Goal: Communication & Community: Share content

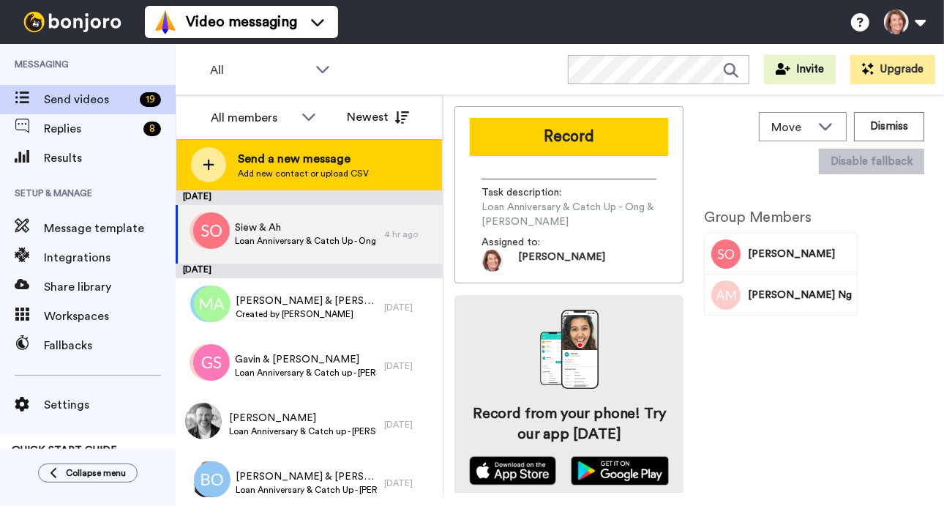
click at [301, 162] on span "Send a new message" at bounding box center [303, 159] width 131 height 18
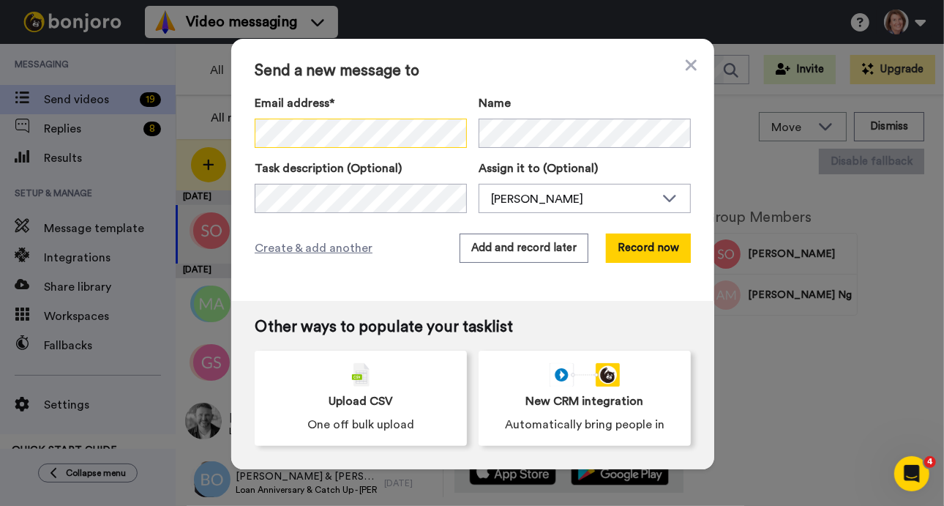
scroll to position [0, 3]
click at [487, 144] on div "Email address* No search result for ‘ [PERSON_NAME][EMAIL_ADDRESS][DOMAIN_NAME]…" at bounding box center [473, 120] width 436 height 53
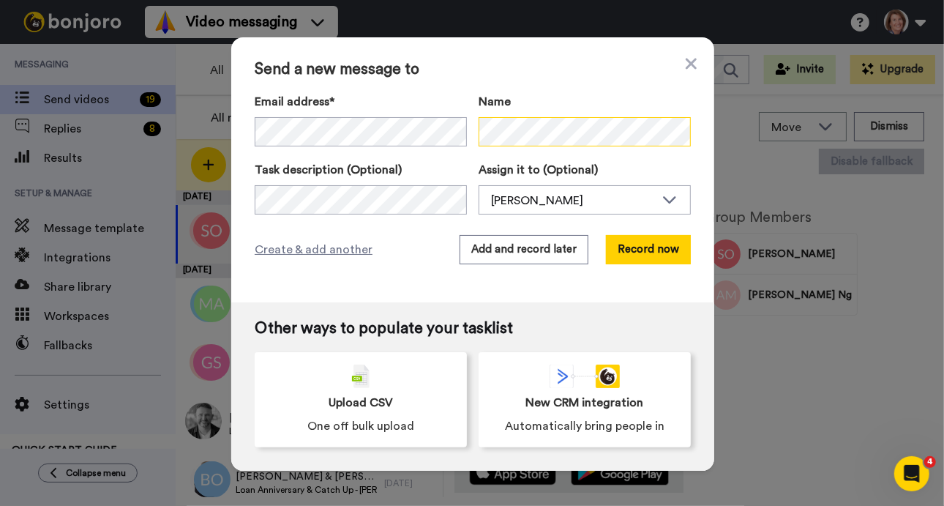
click at [448, 140] on div "Email address* [PERSON_NAME] <[PERSON_NAME][EMAIL_ADDRESS][DOMAIN_NAME]> Name" at bounding box center [473, 121] width 436 height 56
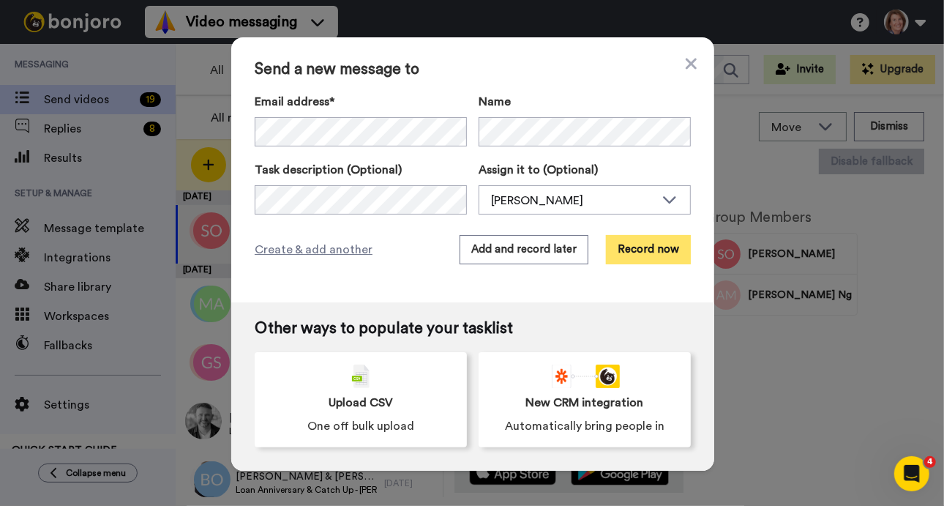
click at [634, 247] on button "Record now" at bounding box center [648, 249] width 85 height 29
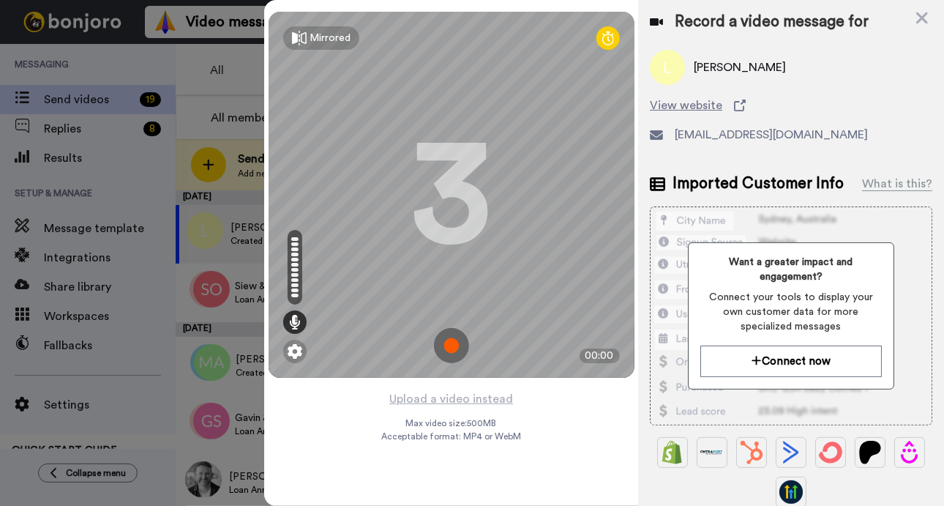
click at [448, 342] on img at bounding box center [451, 345] width 35 height 35
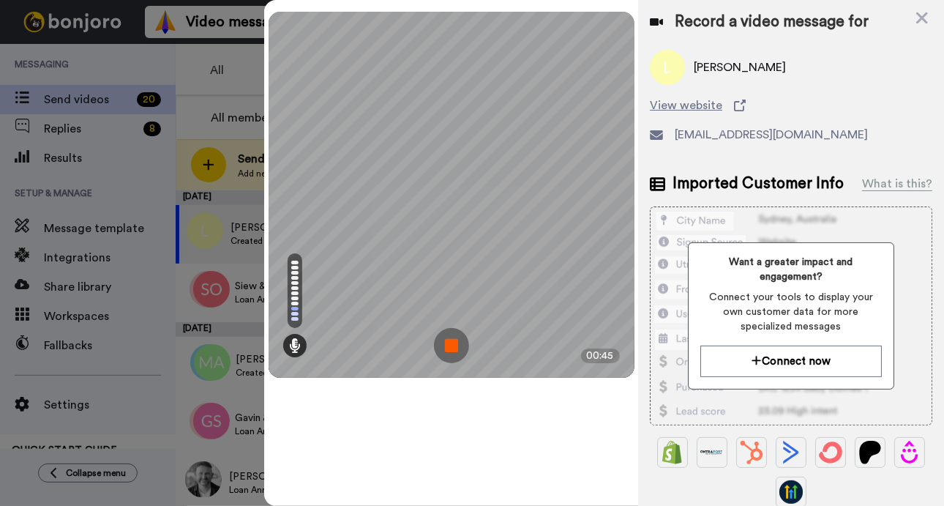
click at [450, 345] on img at bounding box center [451, 345] width 35 height 35
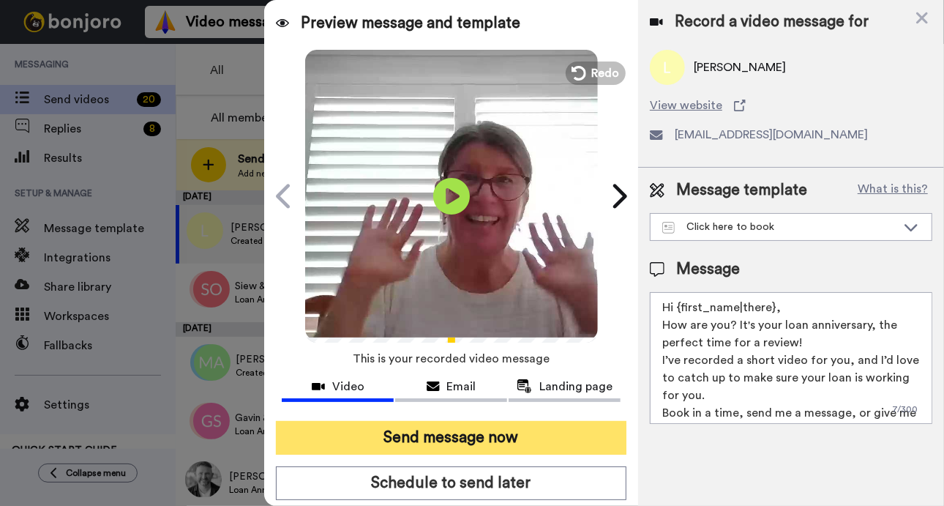
click at [441, 433] on button "Send message now" at bounding box center [451, 438] width 350 height 34
